Goal: Task Accomplishment & Management: Complete application form

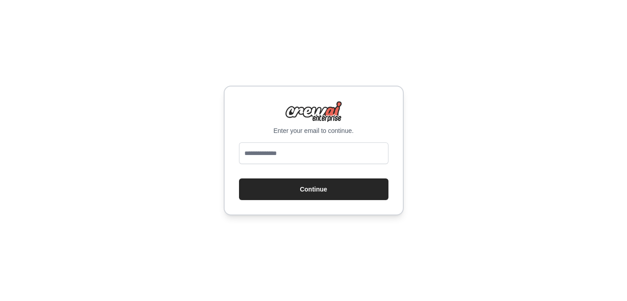
type input "**********"
click at [311, 188] on button "Continue" at bounding box center [313, 189] width 149 height 22
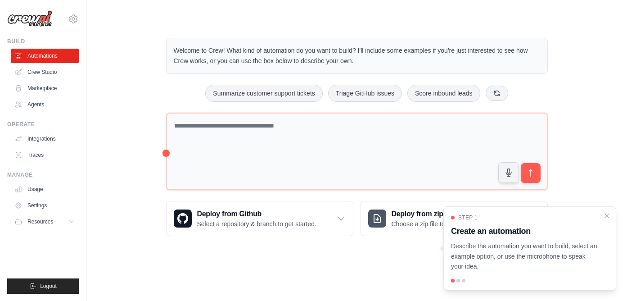
click at [141, 221] on div "Welcome to Crew! What kind of automation do you want to build? I'll include som…" at bounding box center [357, 136] width 512 height 227
